Goal: Book appointment/travel/reservation

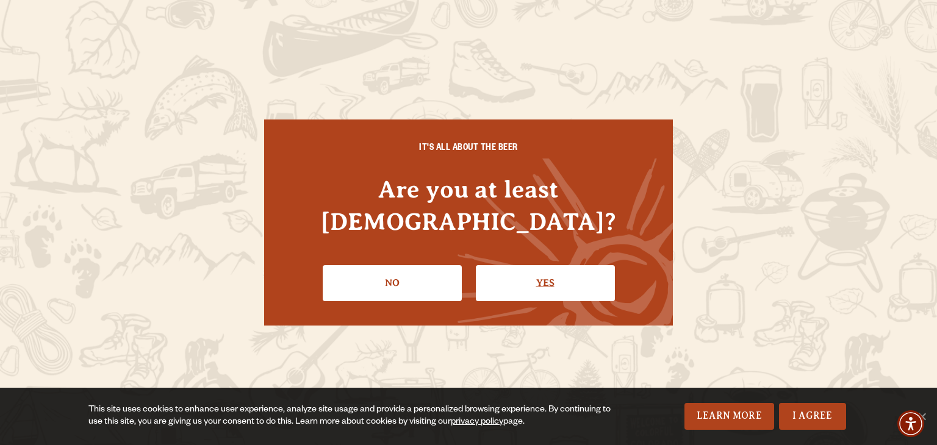
click at [529, 273] on link "Yes" at bounding box center [545, 282] width 139 height 35
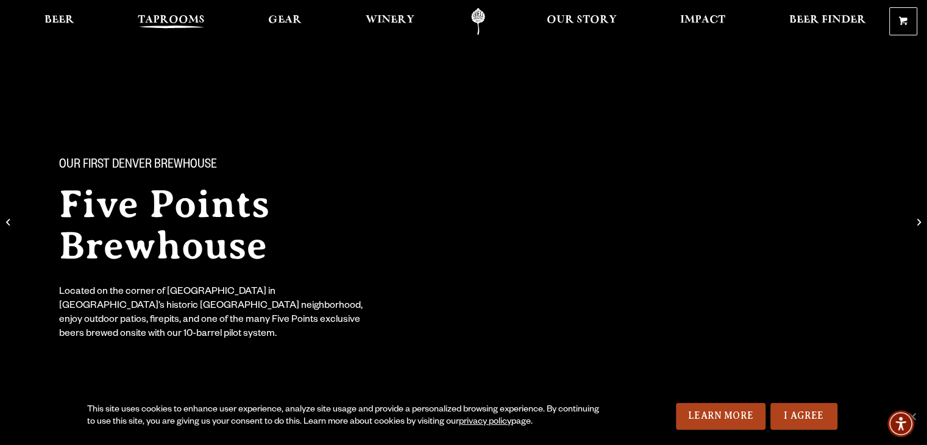
click at [169, 25] on span "Taprooms" at bounding box center [171, 20] width 67 height 10
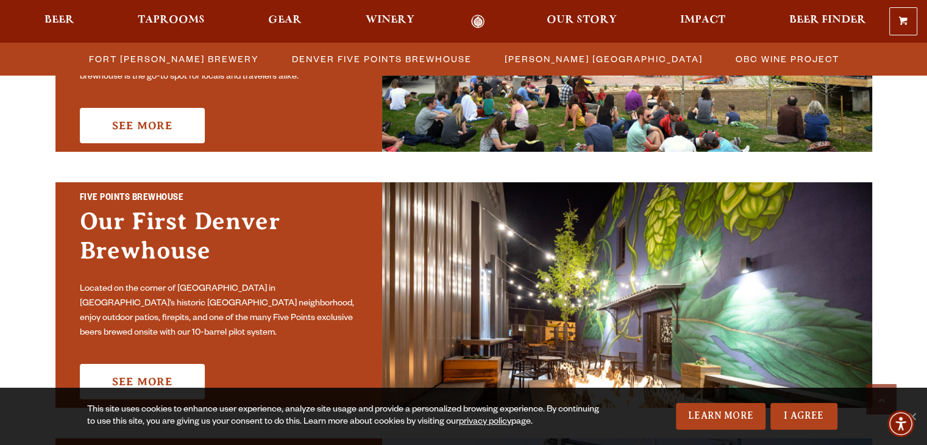
scroll to position [597, 0]
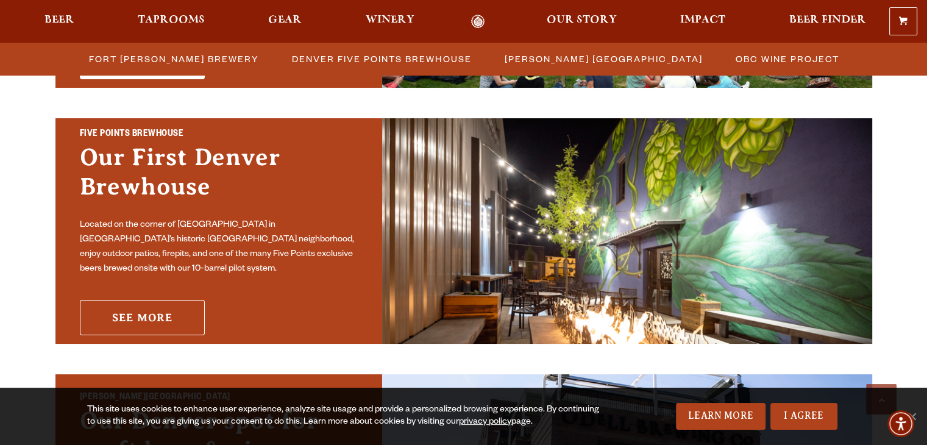
click at [118, 314] on link "See More" at bounding box center [142, 317] width 125 height 35
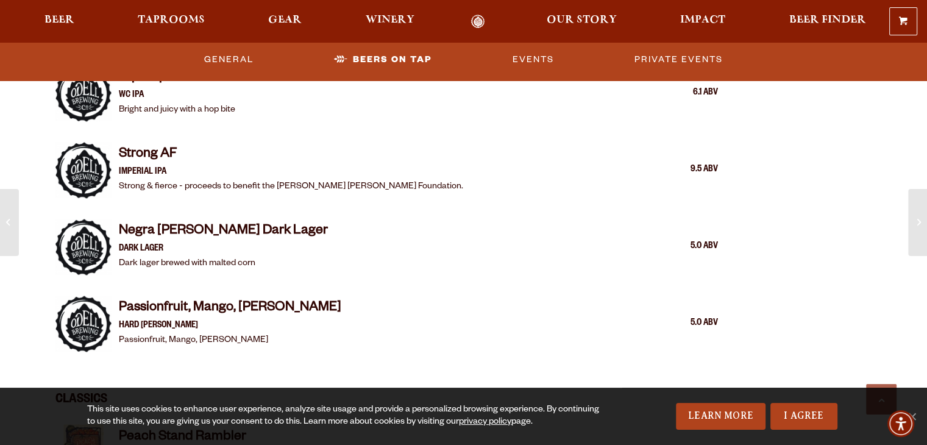
scroll to position [1893, 0]
click at [531, 54] on link "Events" at bounding box center [533, 60] width 51 height 28
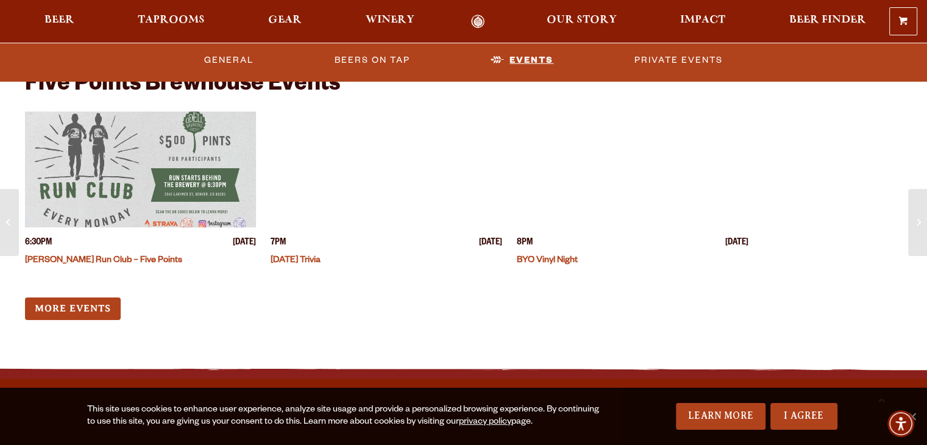
scroll to position [3822, 0]
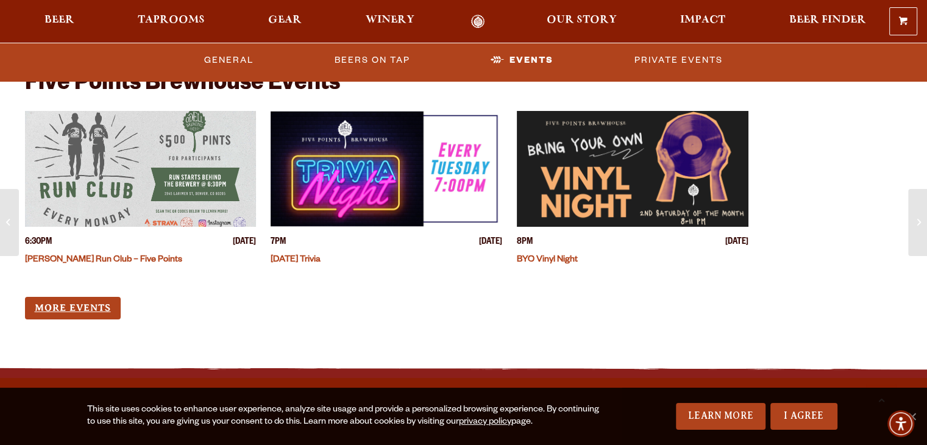
click at [48, 307] on link "More Events" at bounding box center [73, 308] width 96 height 23
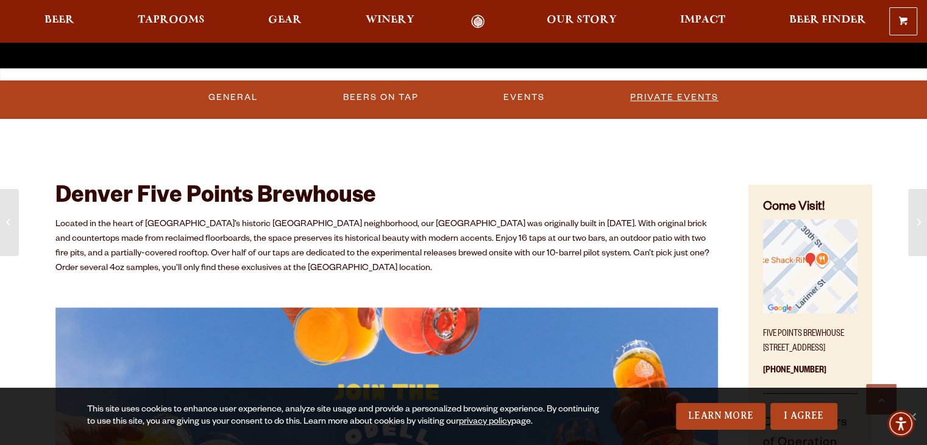
scroll to position [454, 0]
click at [696, 97] on link "Private Events" at bounding box center [675, 98] width 98 height 28
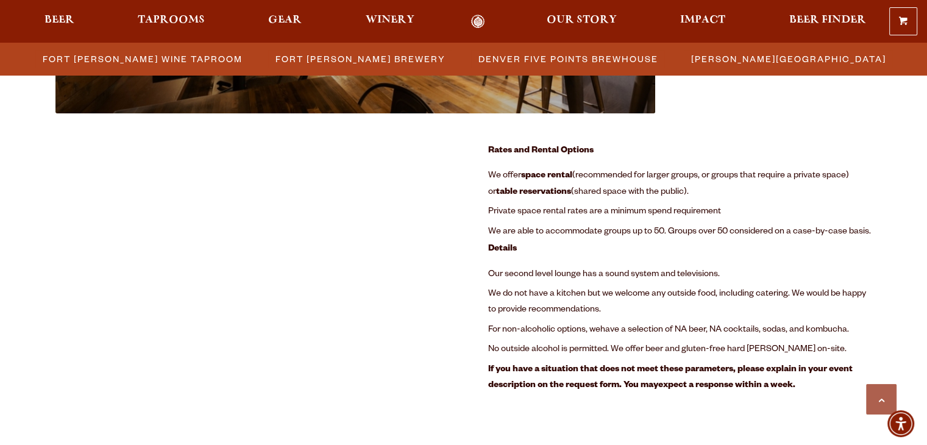
scroll to position [1560, 0]
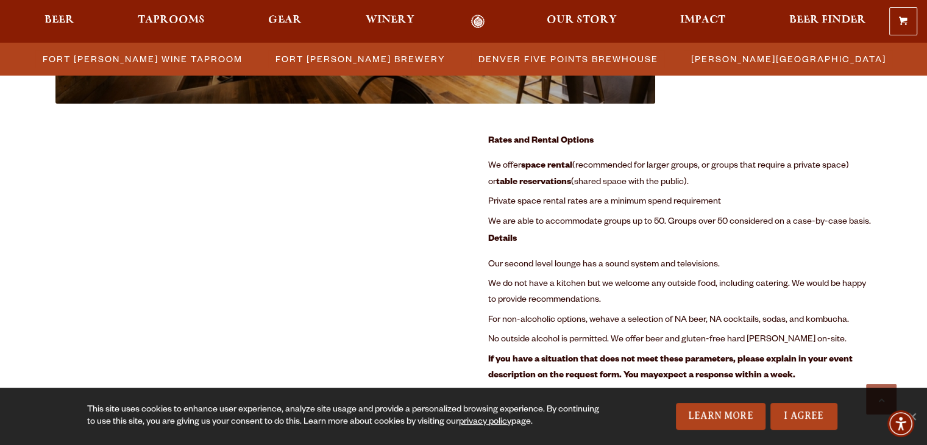
click at [512, 179] on icon "table reservations" at bounding box center [533, 183] width 75 height 10
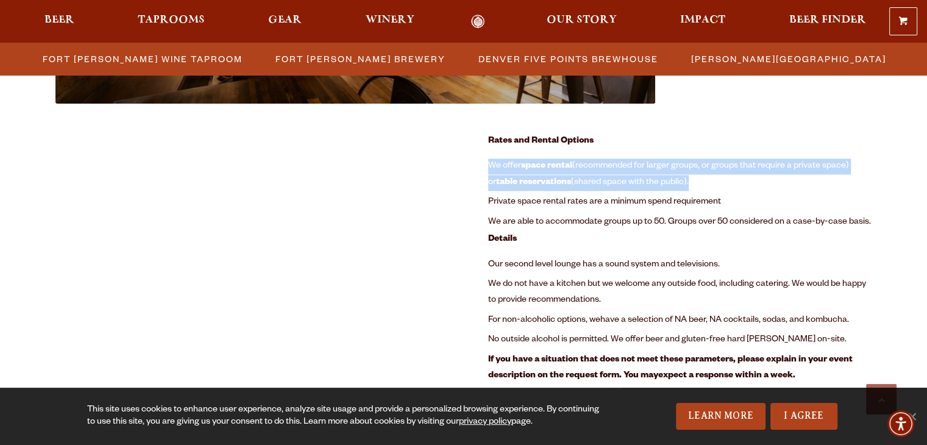
click at [512, 179] on icon "table reservations" at bounding box center [533, 183] width 75 height 10
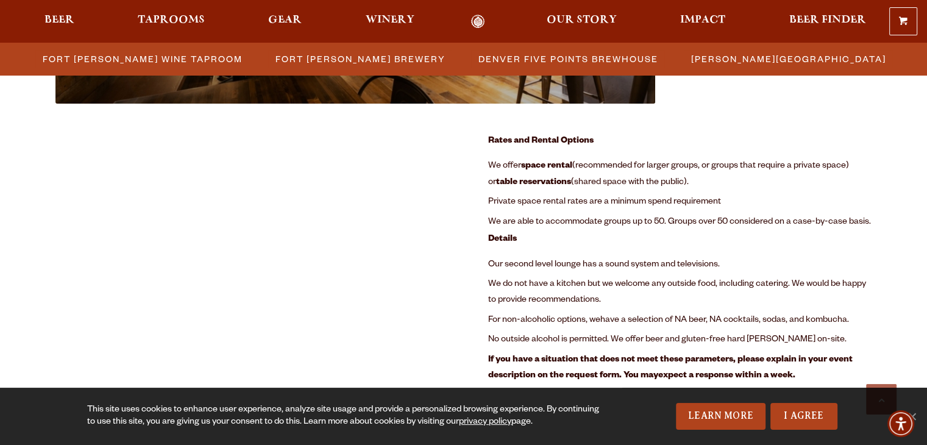
scroll to position [1608, 0]
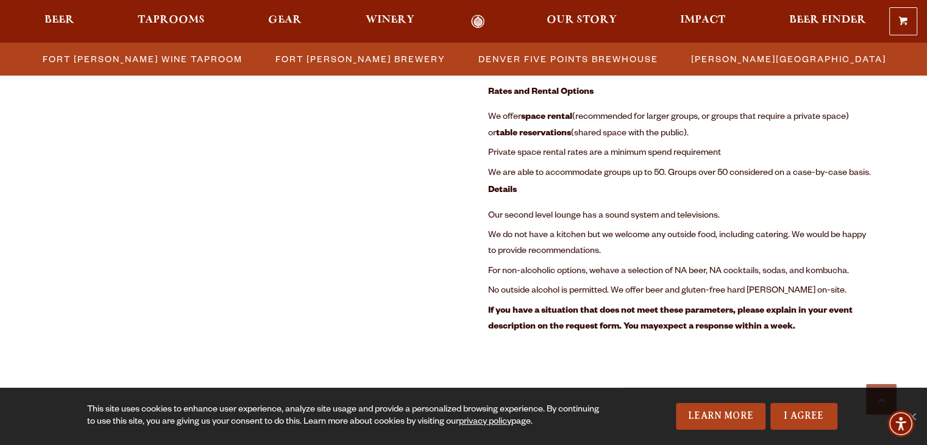
click at [507, 191] on strong "Details" at bounding box center [502, 191] width 29 height 10
click at [511, 221] on li "Our second level lounge has a sound system and televisions." at bounding box center [680, 217] width 384 height 20
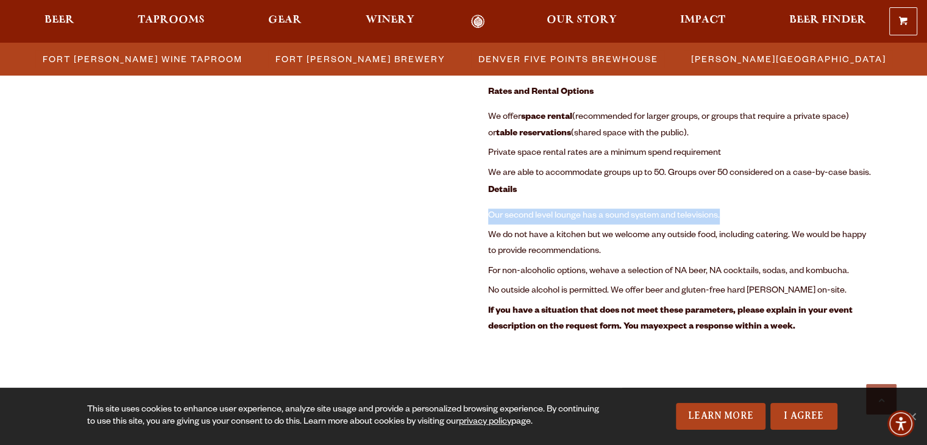
click at [511, 221] on li "Our second level lounge has a sound system and televisions." at bounding box center [680, 217] width 384 height 20
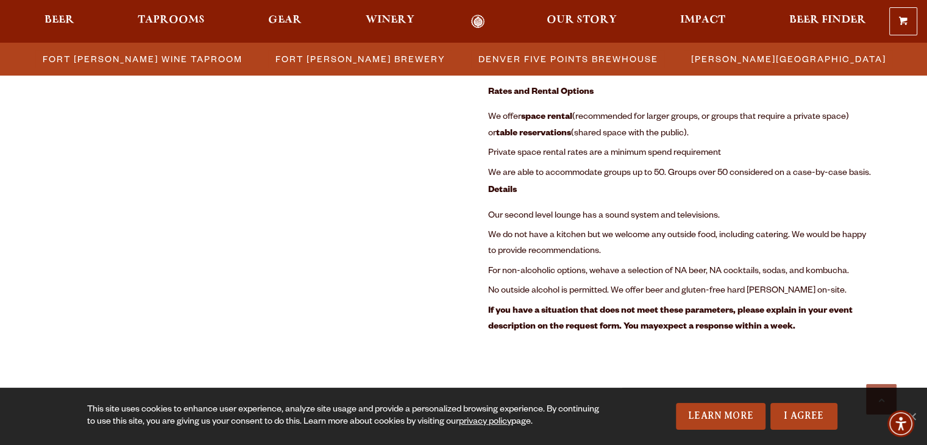
click at [516, 238] on span "We do not have a kitchen but we welcome any outside food, including catering. W…" at bounding box center [677, 244] width 378 height 26
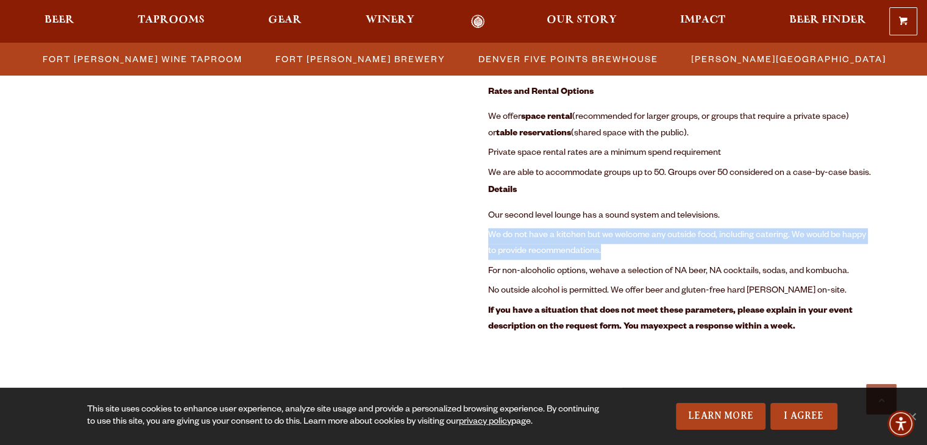
click at [516, 238] on span "We do not have a kitchen but we welcome any outside food, including catering. W…" at bounding box center [677, 244] width 378 height 26
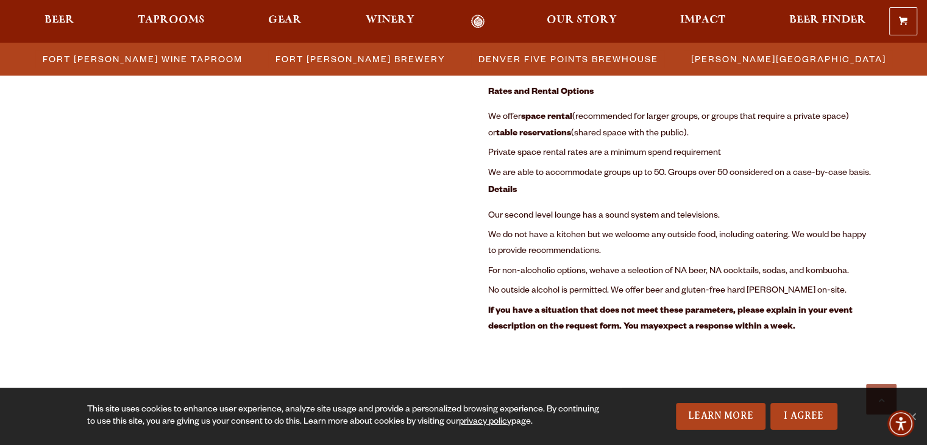
click at [518, 273] on span "For non-alcoholic options, we" at bounding box center [544, 272] width 112 height 10
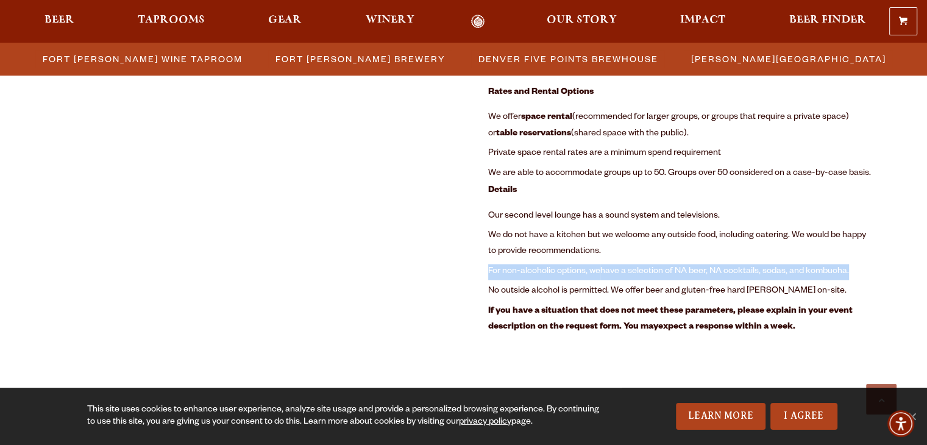
click at [518, 273] on span "For non-alcoholic options, we" at bounding box center [544, 272] width 112 height 10
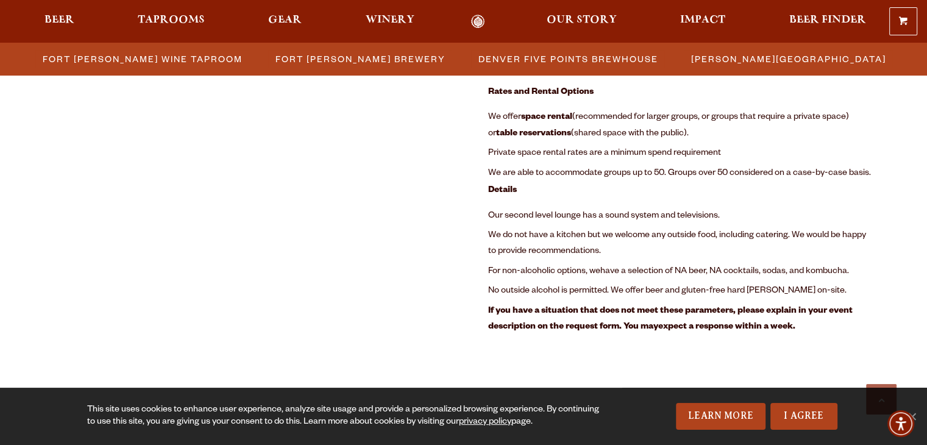
click at [522, 307] on b "If you have a situation that does not meet these parameters, please explain in …" at bounding box center [670, 320] width 365 height 26
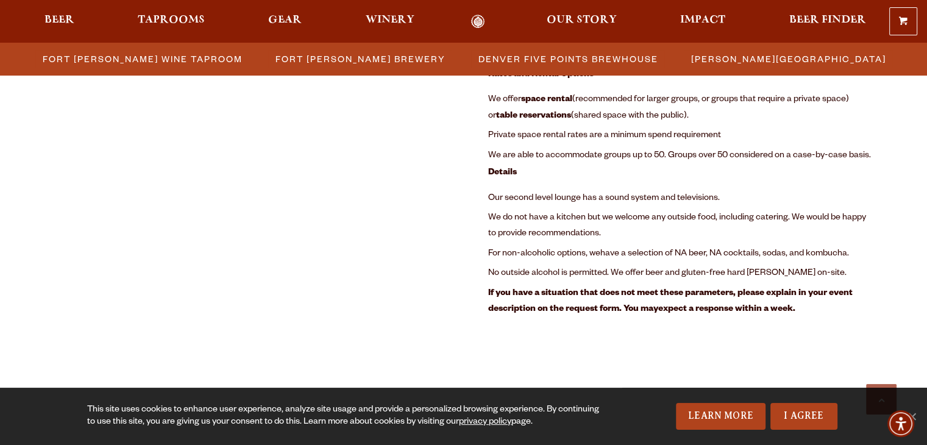
scroll to position [1631, 0]
